Goal: Information Seeking & Learning: Learn about a topic

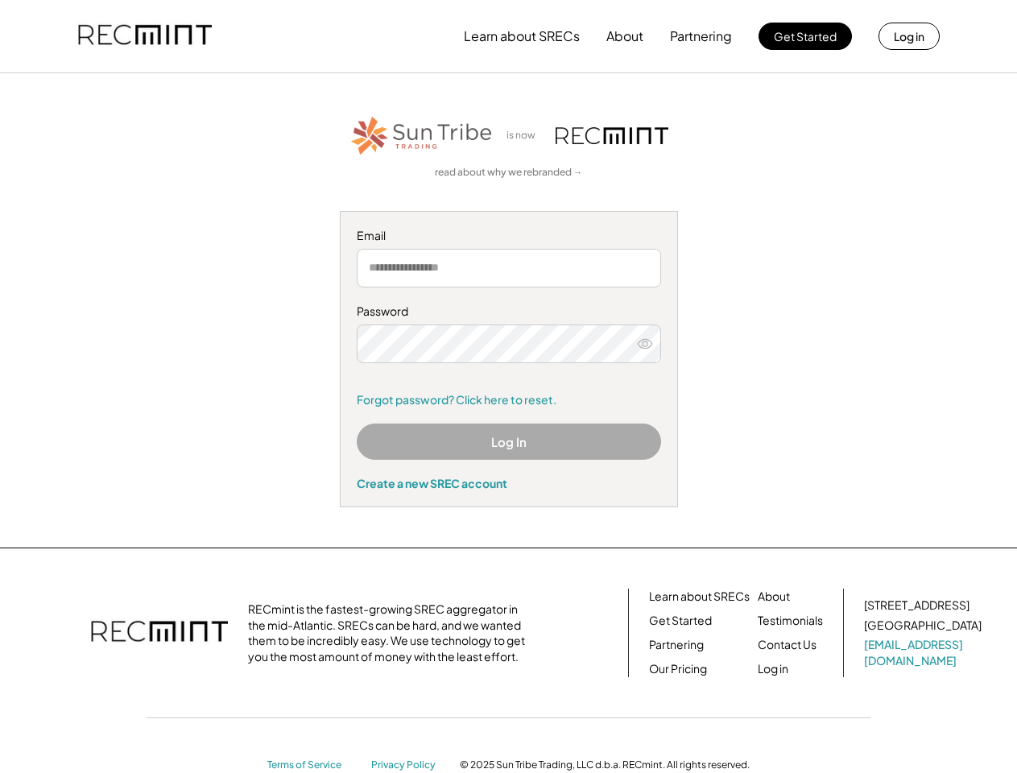
click at [508, 387] on div "Password Remember me Forgot password? Click here to reset." at bounding box center [509, 356] width 304 height 104
click at [508, 36] on button "Learn about SRECs" at bounding box center [522, 36] width 116 height 32
click at [508, 387] on div "Password Remember me Forgot password? Click here to reset." at bounding box center [509, 356] width 304 height 104
click at [508, 36] on button "Learn about SRECs" at bounding box center [522, 36] width 116 height 32
click at [509, 36] on button "Learn about SRECs" at bounding box center [522, 36] width 116 height 32
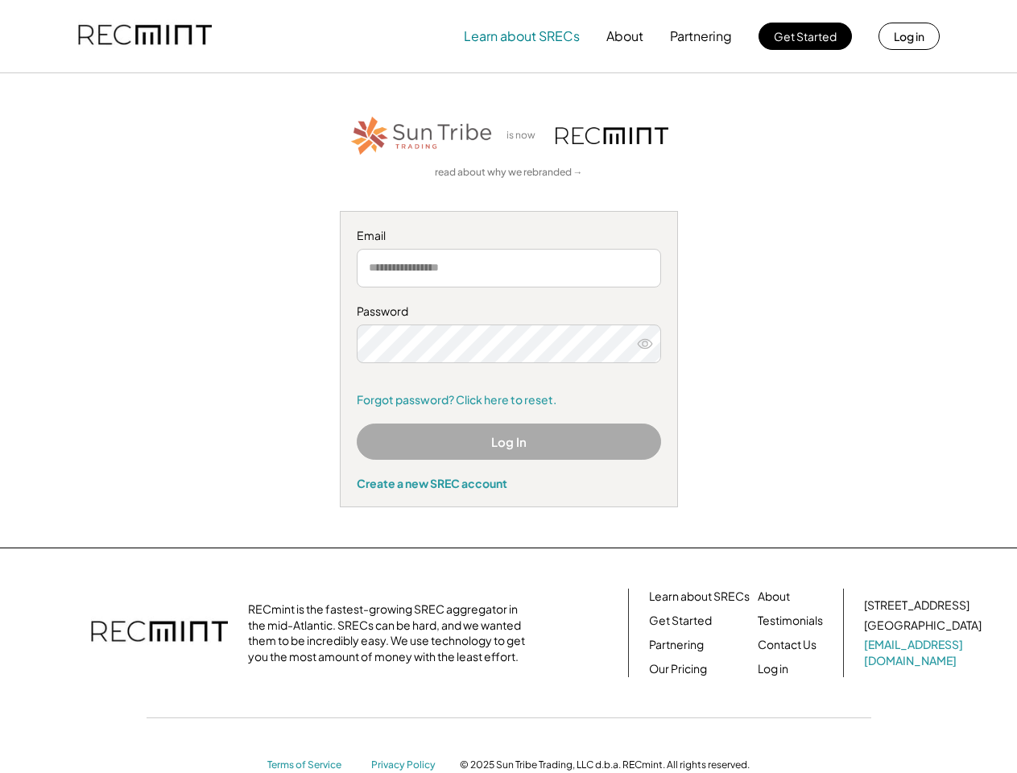
click at [509, 36] on button "Learn about SRECs" at bounding box center [522, 36] width 116 height 32
click at [145, 36] on img at bounding box center [145, 36] width 134 height 55
click at [702, 36] on button "Partnering" at bounding box center [701, 36] width 62 height 32
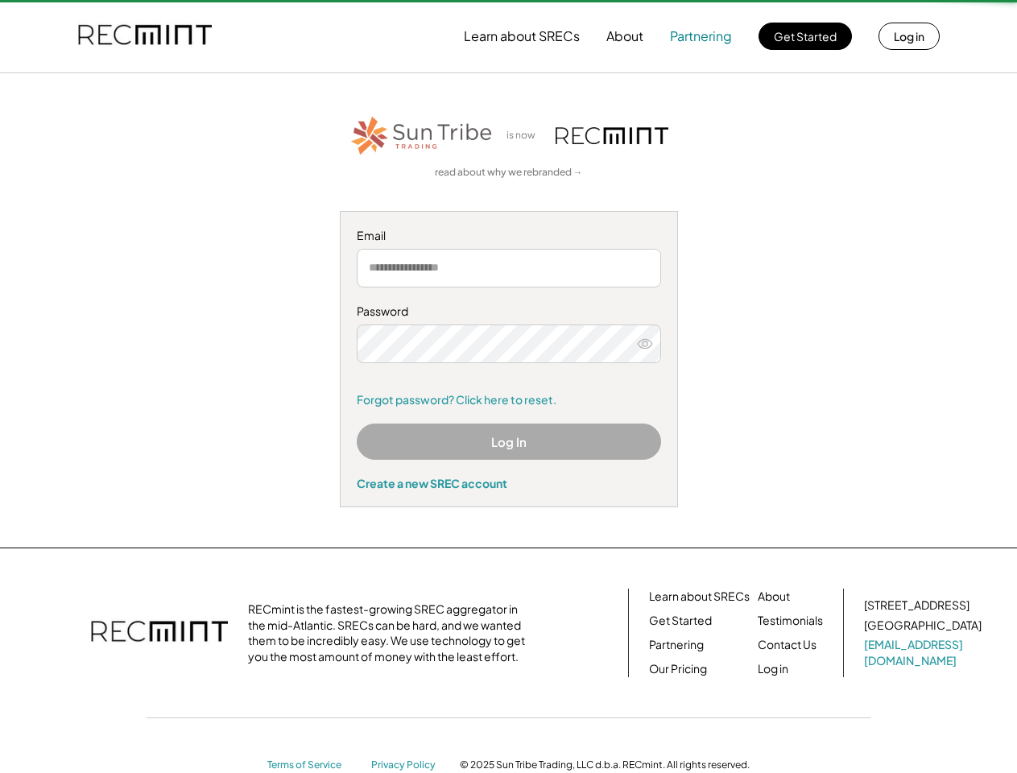
click at [702, 36] on button "Partnering" at bounding box center [701, 36] width 62 height 32
click at [522, 36] on button "Learn about SRECs" at bounding box center [522, 36] width 116 height 32
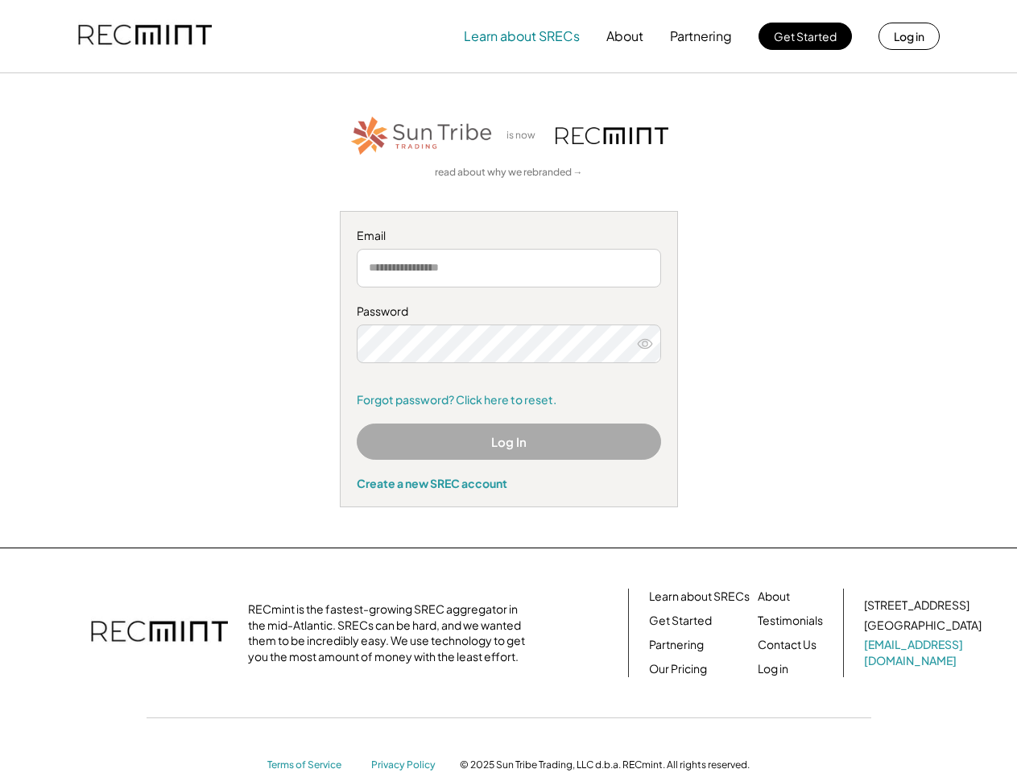
click at [625, 36] on button "About" at bounding box center [625, 36] width 37 height 32
